Goal: Task Accomplishment & Management: Use online tool/utility

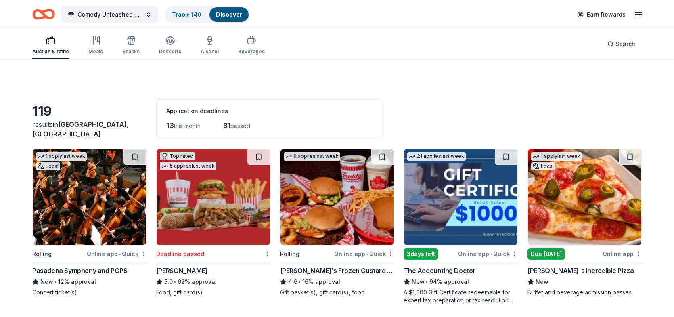
scroll to position [3959, 0]
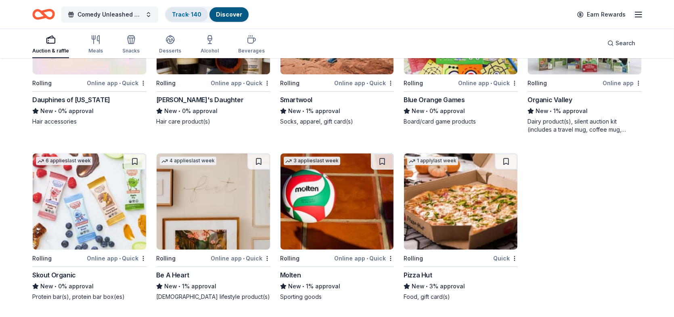
click at [193, 13] on link "Track · 140" at bounding box center [186, 14] width 29 height 7
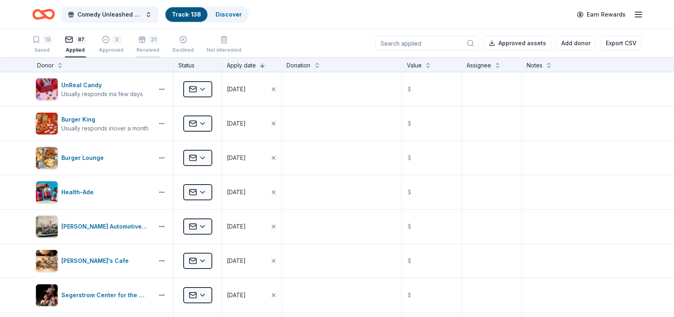
click at [150, 43] on div "21" at bounding box center [153, 40] width 8 height 8
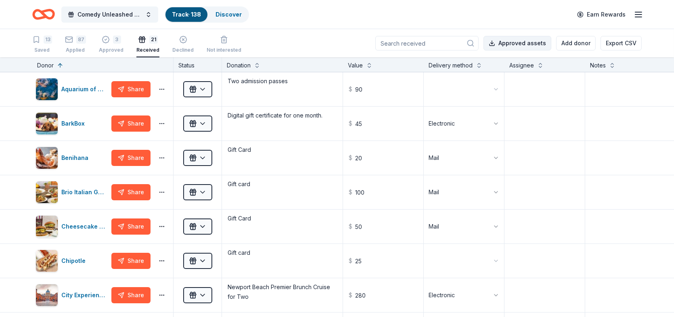
click at [526, 43] on button "Approved assets" at bounding box center [518, 43] width 68 height 15
click at [636, 128] on textarea at bounding box center [646, 123] width 120 height 32
click at [78, 43] on div "87" at bounding box center [81, 40] width 10 height 8
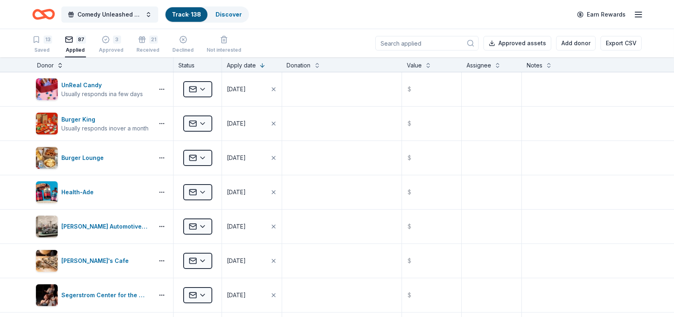
click at [59, 63] on button at bounding box center [60, 65] width 6 height 8
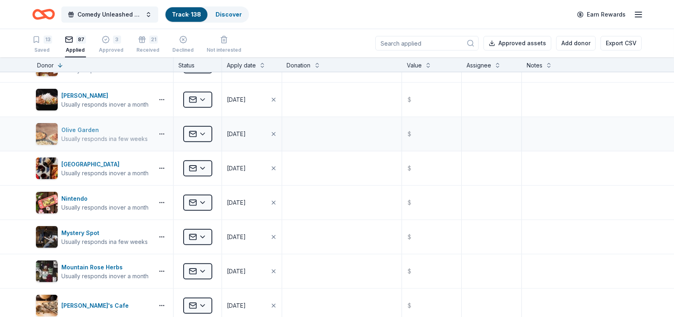
scroll to position [929, 0]
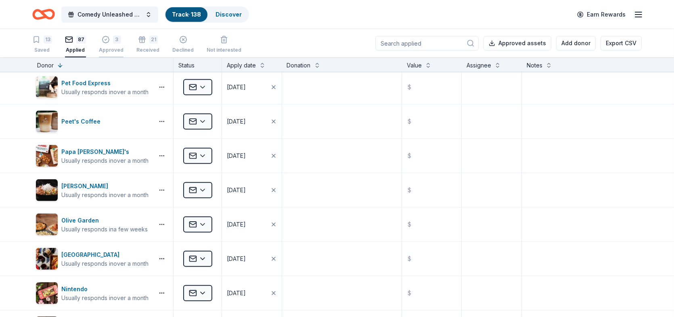
click at [117, 42] on div "3" at bounding box center [117, 40] width 8 height 8
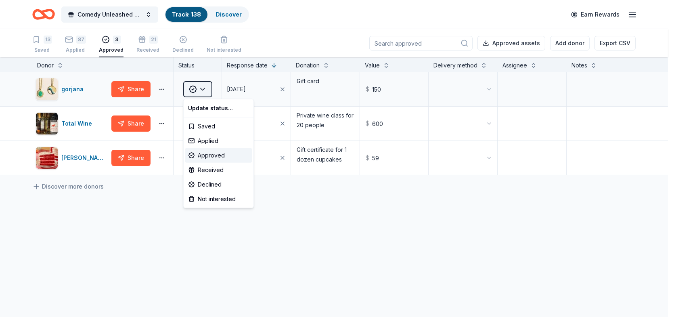
click at [205, 88] on html "Comedy Unleashed 2025 Track · 138 Discover Earn Rewards 13 Saved 87 Applied 3 A…" at bounding box center [337, 158] width 674 height 317
click at [208, 169] on div "Received" at bounding box center [218, 170] width 67 height 15
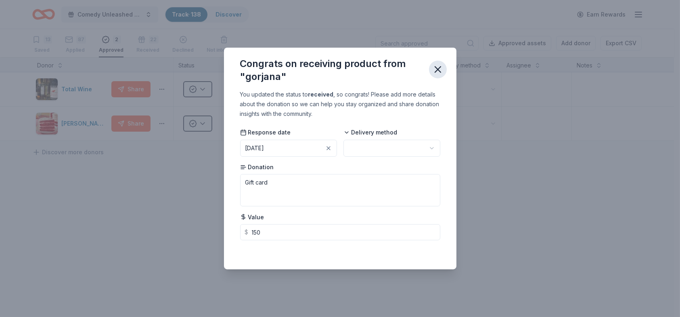
click at [436, 70] on icon "button" at bounding box center [437, 69] width 11 height 11
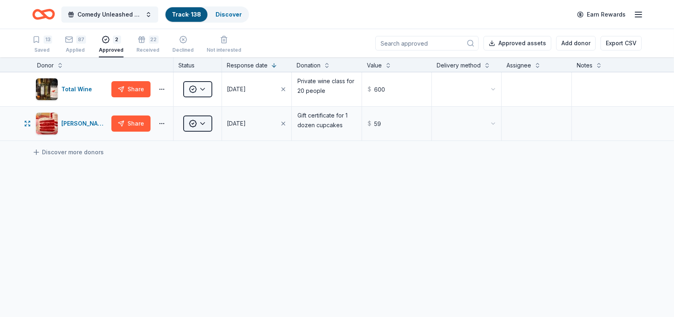
click at [202, 124] on html "Comedy Unleashed 2025 Track · 138 Discover Earn Rewards 13 Saved 87 Applied 2 A…" at bounding box center [337, 158] width 674 height 317
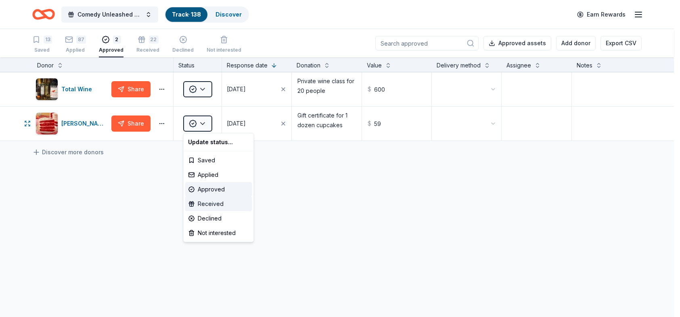
click at [206, 203] on div "Received" at bounding box center [218, 204] width 67 height 15
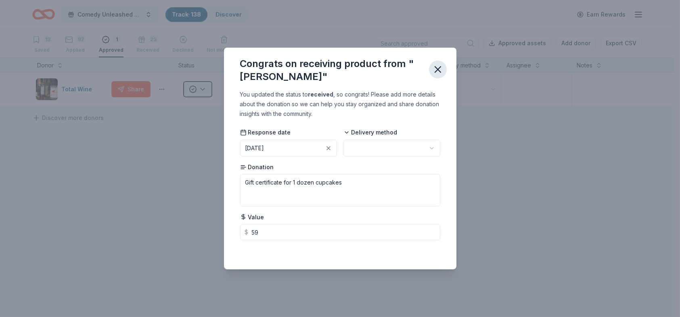
click at [438, 69] on icon "button" at bounding box center [438, 70] width 6 height 6
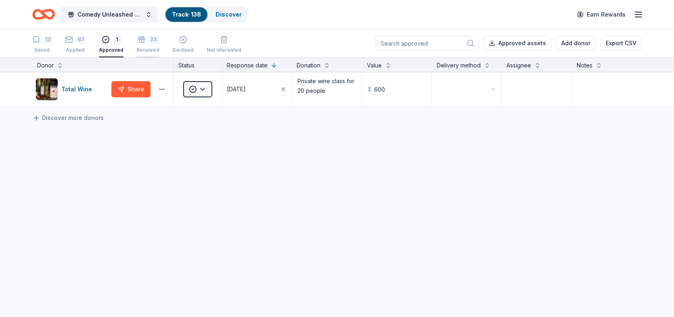
click at [149, 39] on div "23" at bounding box center [154, 35] width 10 height 8
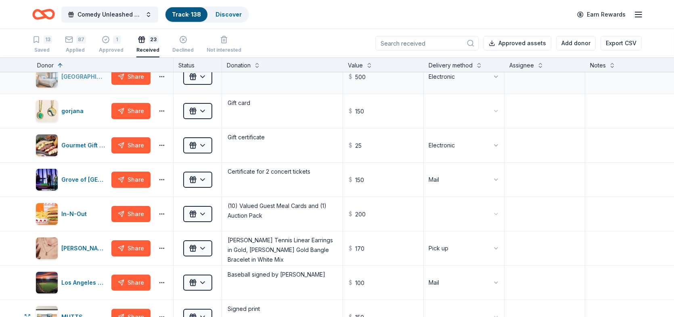
scroll to position [242, 0]
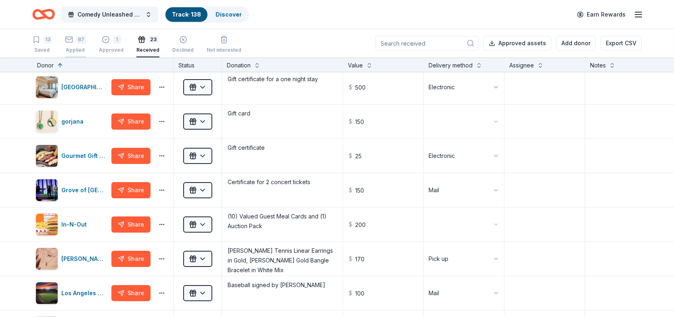
click at [75, 44] on div "87 Applied" at bounding box center [75, 45] width 21 height 18
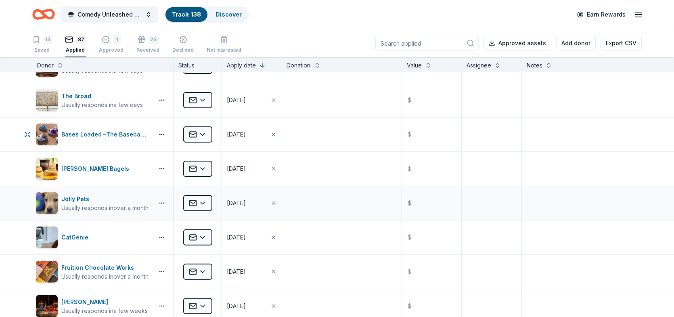
scroll to position [363, 0]
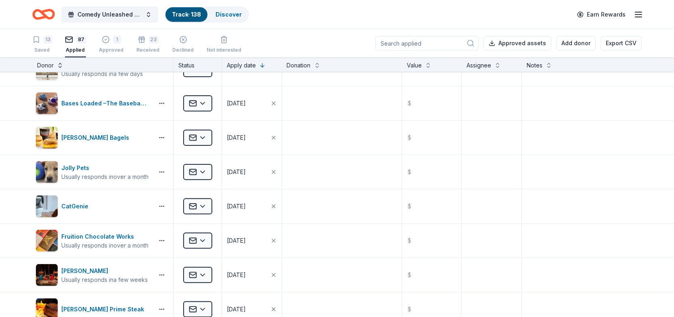
click at [61, 62] on button at bounding box center [60, 65] width 6 height 8
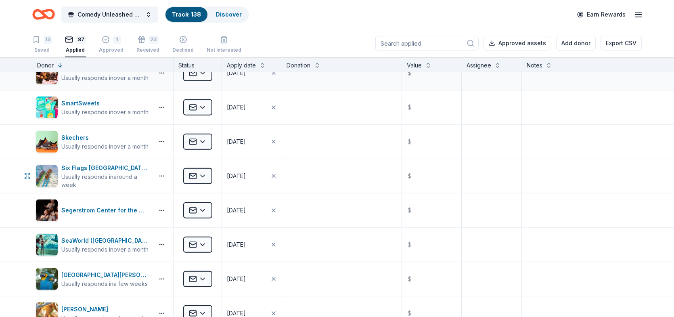
scroll to position [606, 0]
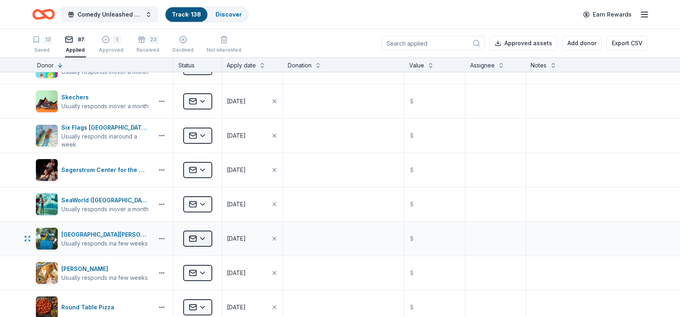
click at [205, 233] on html "Comedy Unleashed 2025 Track · 138 Discover Earn Rewards 13 Saved 87 Applied 1 A…" at bounding box center [340, 158] width 680 height 317
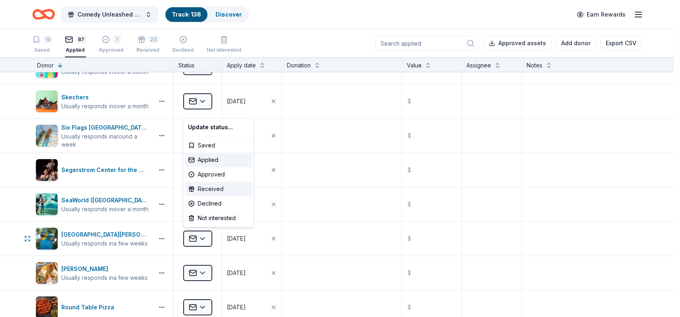
click at [220, 189] on div "Received" at bounding box center [218, 189] width 67 height 15
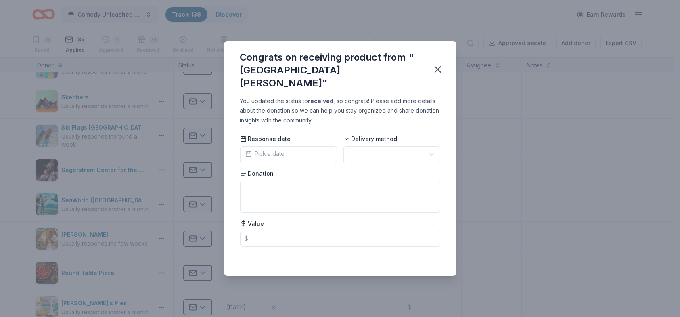
click at [431, 147] on html "Comedy Unleashed 2025 Track · 138 Discover Earn Rewards 13 Saved 86 Applied 1 A…" at bounding box center [340, 158] width 680 height 317
click at [355, 182] on textarea at bounding box center [340, 196] width 200 height 32
click at [296, 189] on textarea at bounding box center [340, 196] width 200 height 32
type textarea "Guest pass admitting 4 people"
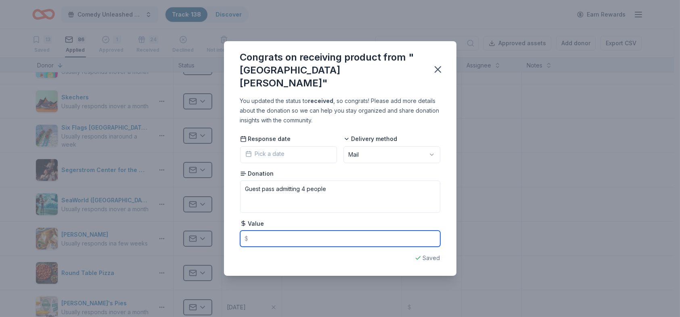
click at [290, 232] on input "text" at bounding box center [340, 239] width 200 height 16
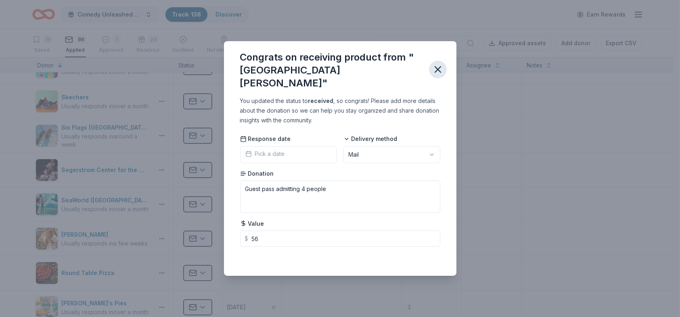
type input "56.00"
click at [440, 68] on icon "button" at bounding box center [437, 69] width 11 height 11
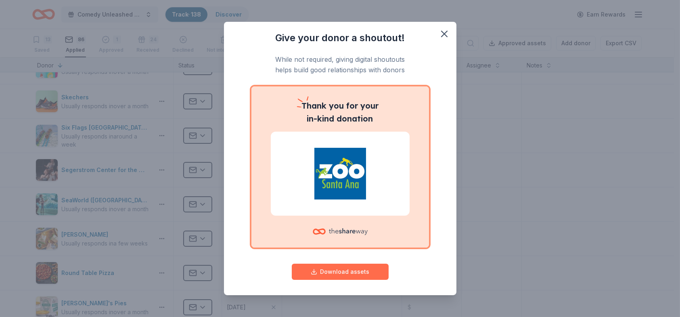
click at [352, 271] on button "Download assets" at bounding box center [340, 272] width 97 height 16
drag, startPoint x: 671, startPoint y: 18, endPoint x: 482, endPoint y: 26, distance: 188.3
click at [671, 18] on div "Give your donor a shoutout! While not required, giving digital shoutouts helps …" at bounding box center [340, 158] width 680 height 317
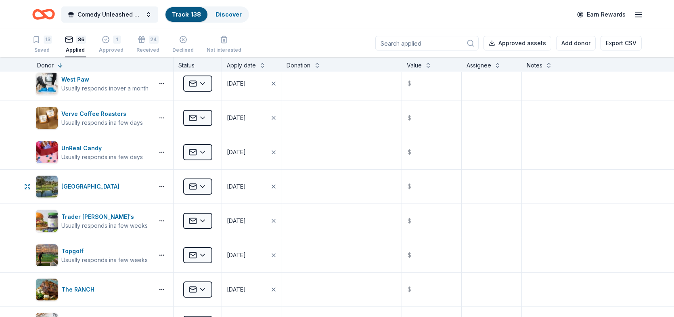
scroll to position [0, 0]
